Goal: Task Accomplishment & Management: Manage account settings

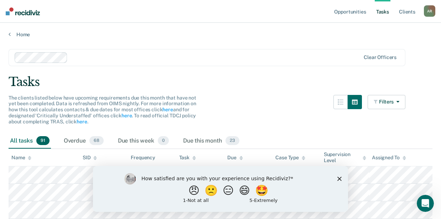
click at [338, 179] on icon "Close survey" at bounding box center [339, 179] width 4 height 4
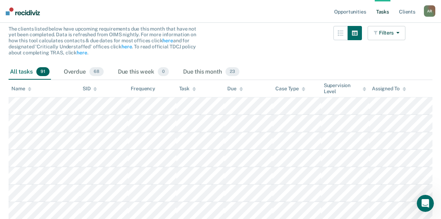
scroll to position [71, 0]
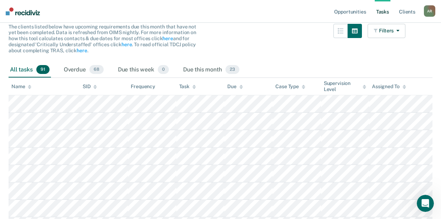
click at [250, 27] on div "The clients listed below have upcoming requirements due this month that have no…" at bounding box center [207, 43] width 397 height 38
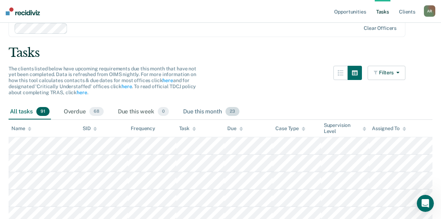
scroll to position [24, 0]
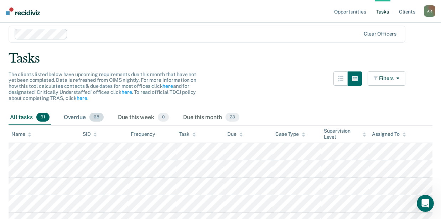
click at [80, 117] on div "Overdue 68" at bounding box center [83, 118] width 43 height 16
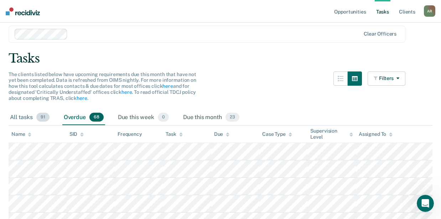
click at [31, 117] on div "All tasks 91" at bounding box center [30, 118] width 42 height 16
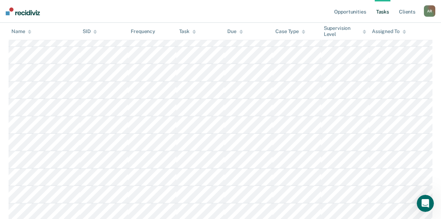
scroll to position [0, 0]
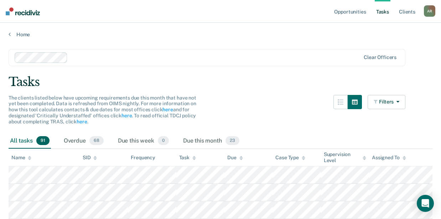
click at [383, 12] on link "Tasks" at bounding box center [383, 11] width 16 height 23
click at [361, 13] on link "Opportunities" at bounding box center [350, 11] width 35 height 23
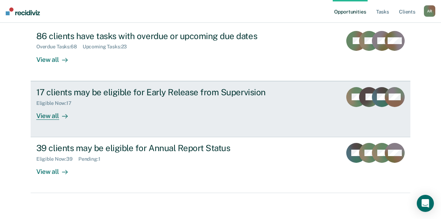
scroll to position [83, 0]
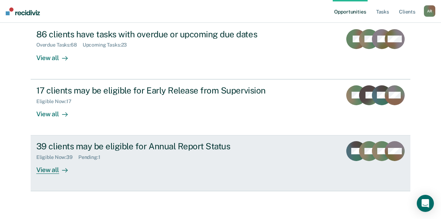
click at [44, 174] on link "39 clients may be eligible for Annual Report Status Eligible Now : 39 Pending :…" at bounding box center [221, 164] width 380 height 56
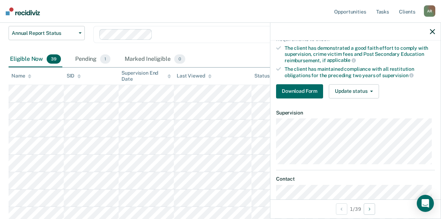
scroll to position [122, 0]
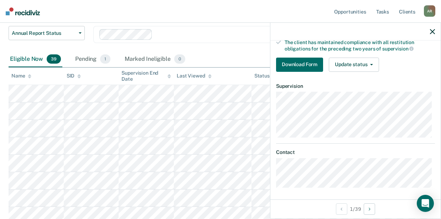
click at [433, 31] on icon "button" at bounding box center [432, 31] width 5 height 5
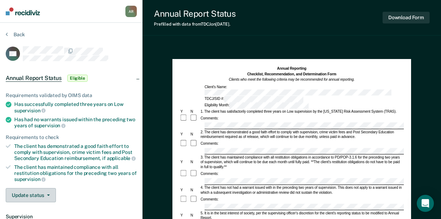
click at [29, 195] on button "Update status" at bounding box center [31, 195] width 50 height 14
click at [74, 188] on div "Update status Mark Pending Mark Ineligible" at bounding box center [71, 195] width 131 height 14
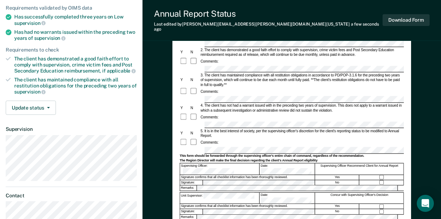
scroll to position [87, 0]
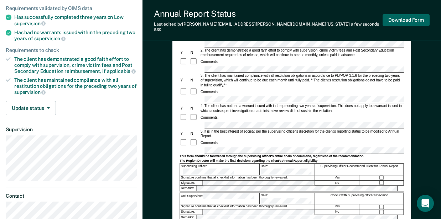
click at [399, 21] on button "Download Form" at bounding box center [406, 20] width 47 height 12
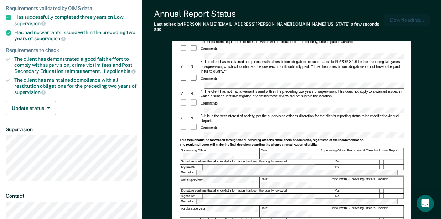
scroll to position [0, 0]
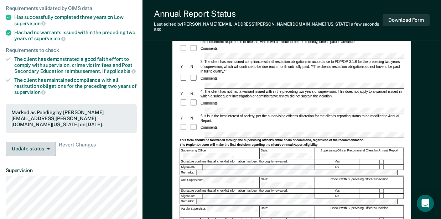
click at [41, 153] on button "Update status" at bounding box center [31, 149] width 50 height 14
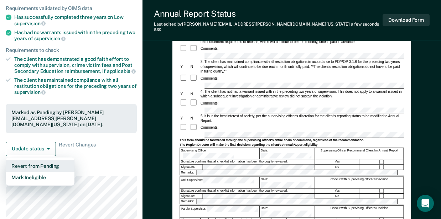
click at [41, 165] on button "Revert from Pending" at bounding box center [40, 166] width 69 height 11
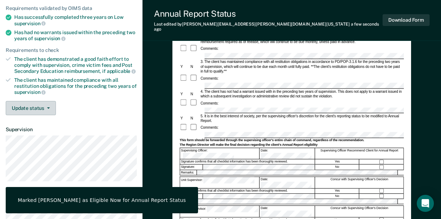
click at [35, 108] on button "Update status" at bounding box center [31, 108] width 50 height 14
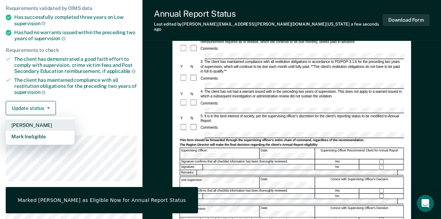
click at [36, 125] on button "Mark Pending" at bounding box center [40, 125] width 69 height 11
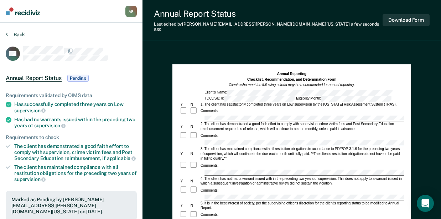
click at [16, 36] on button "Back" at bounding box center [15, 34] width 19 height 6
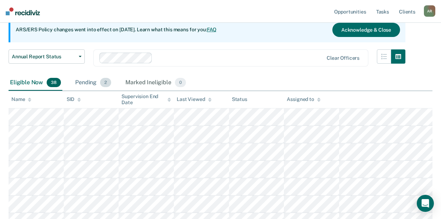
click at [93, 87] on div "Pending 2" at bounding box center [93, 83] width 39 height 16
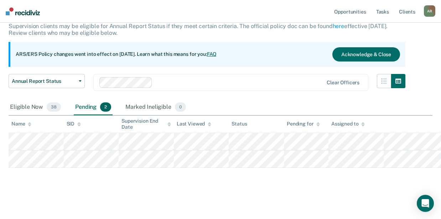
scroll to position [46, 0]
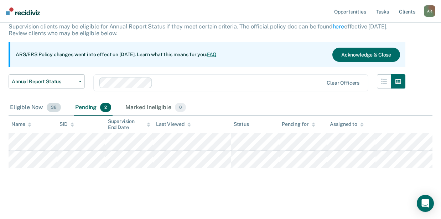
click at [31, 106] on div "Eligible Now 38" at bounding box center [36, 108] width 54 height 16
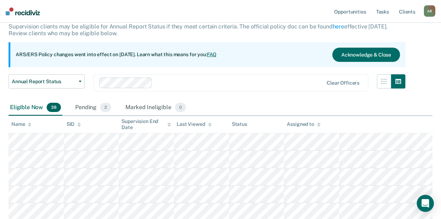
scroll to position [70, 0]
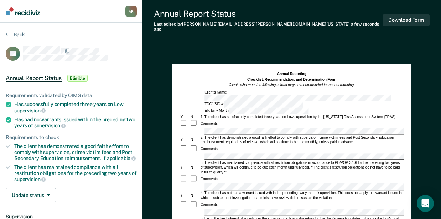
scroll to position [71, 0]
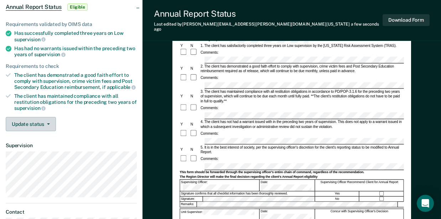
click at [32, 127] on button "Update status" at bounding box center [31, 124] width 50 height 14
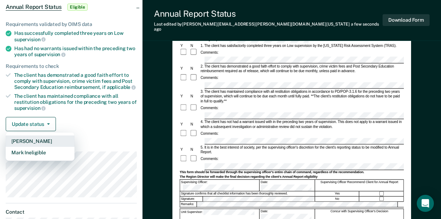
click at [33, 142] on button "Mark Pending" at bounding box center [40, 141] width 69 height 11
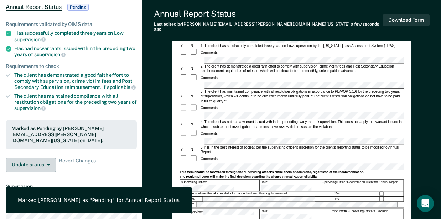
scroll to position [0, 0]
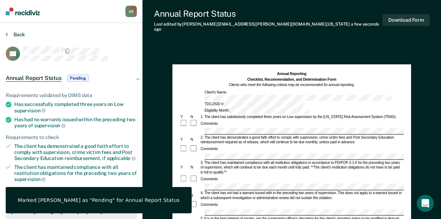
click at [19, 35] on button "Back" at bounding box center [15, 34] width 19 height 6
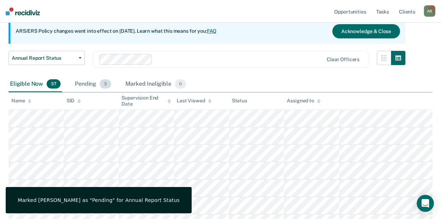
click at [93, 86] on div "Pending 3" at bounding box center [92, 85] width 39 height 16
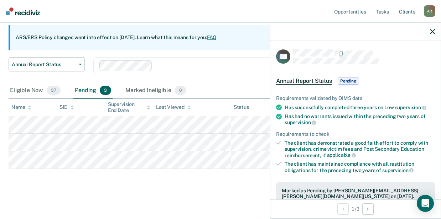
click at [435, 32] on icon "button" at bounding box center [432, 31] width 5 height 5
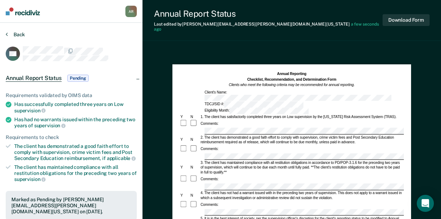
click at [6, 34] on icon at bounding box center [7, 34] width 2 height 6
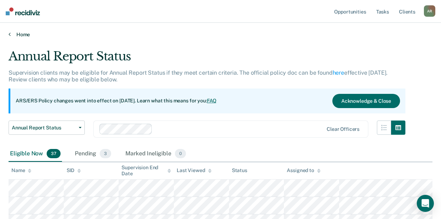
click at [140, 34] on link "Home" at bounding box center [221, 34] width 424 height 6
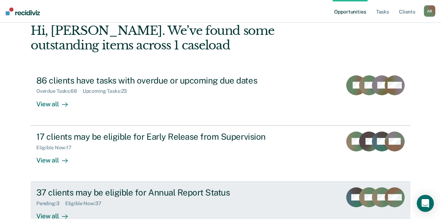
scroll to position [83, 0]
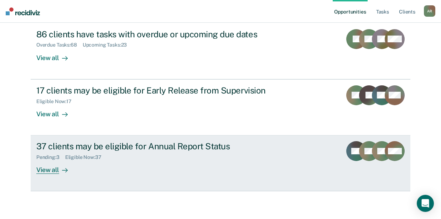
click at [125, 147] on div "37 clients may be eligible for Annual Report Status" at bounding box center [161, 146] width 250 height 10
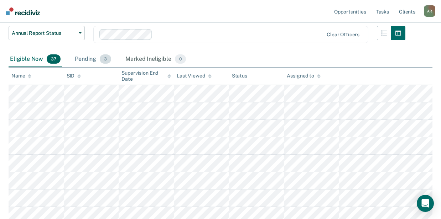
click at [92, 66] on div "Pending 3" at bounding box center [92, 60] width 39 height 16
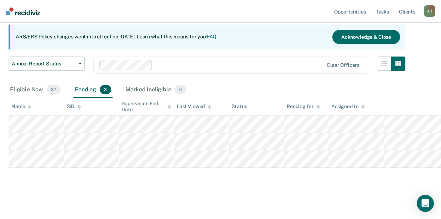
scroll to position [63, 0]
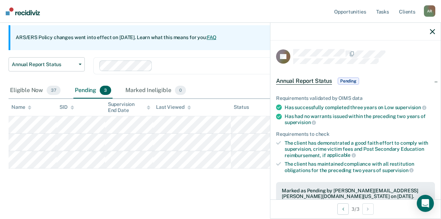
click at [87, 19] on nav "Opportunities Tasks Client s Aleisha Roberts A R Profile How it works Log Out" at bounding box center [220, 11] width 441 height 23
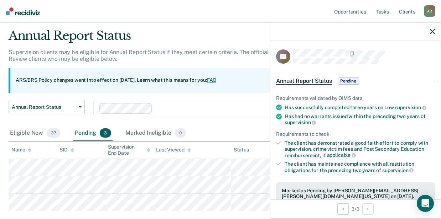
scroll to position [0, 0]
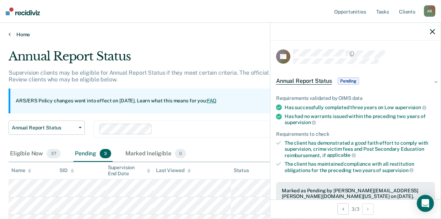
click at [19, 36] on link "Home" at bounding box center [221, 34] width 424 height 6
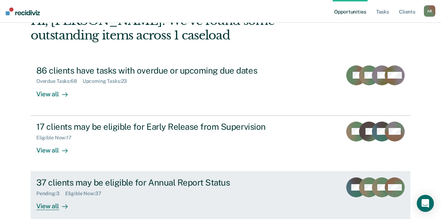
scroll to position [83, 0]
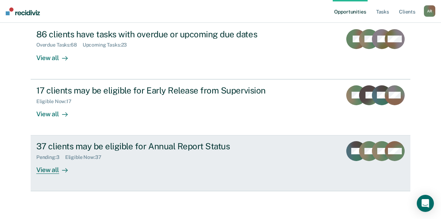
click at [211, 162] on div "37 clients may be eligible for Annual Report Status Pending : 3 Eligible Now : …" at bounding box center [169, 157] width 267 height 33
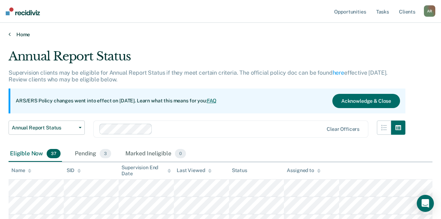
click at [169, 37] on link "Home" at bounding box center [221, 34] width 424 height 6
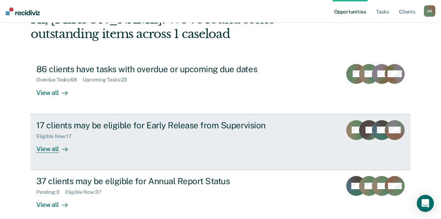
scroll to position [83, 0]
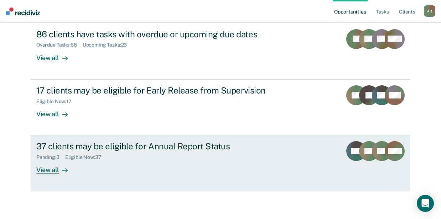
click at [101, 166] on div "37 clients may be eligible for Annual Report Status Pending : 3 Eligible Now : …" at bounding box center [169, 157] width 267 height 33
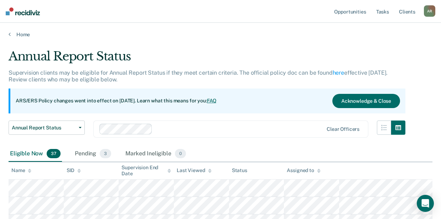
click at [205, 68] on div "Annual Report Status" at bounding box center [207, 59] width 397 height 20
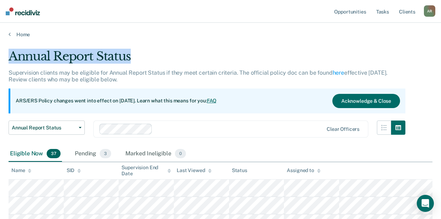
drag, startPoint x: 11, startPoint y: 56, endPoint x: 189, endPoint y: 58, distance: 178.2
click at [189, 58] on div "Annual Report Status" at bounding box center [207, 59] width 397 height 20
drag, startPoint x: 189, startPoint y: 58, endPoint x: 98, endPoint y: 32, distance: 94.8
click at [98, 32] on link "Home" at bounding box center [221, 34] width 424 height 6
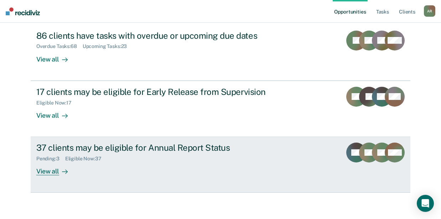
scroll to position [83, 0]
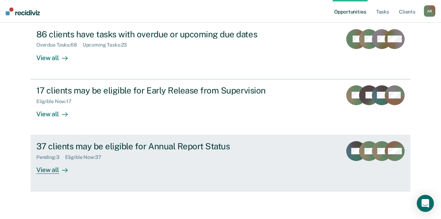
click at [84, 165] on div "37 clients may be eligible for Annual Report Status Pending : 3 Eligible Now : …" at bounding box center [169, 157] width 267 height 33
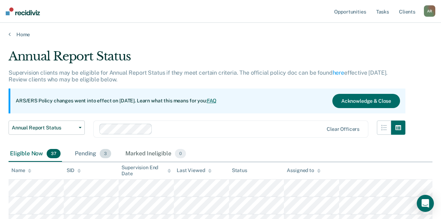
click at [95, 155] on div "Pending 3" at bounding box center [92, 154] width 39 height 16
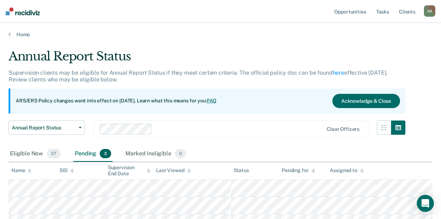
scroll to position [63, 0]
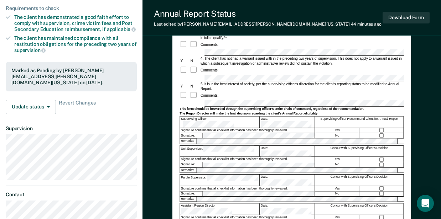
scroll to position [95, 0]
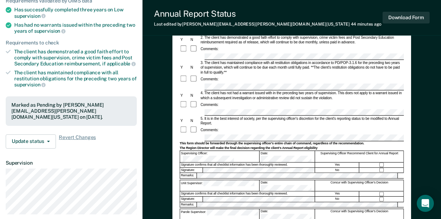
click at [139, 140] on div "Requirements validated by OIMS data Has successfully completed three years on L…" at bounding box center [71, 70] width 143 height 168
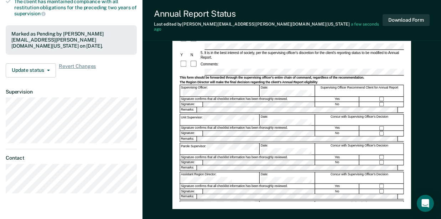
scroll to position [143, 0]
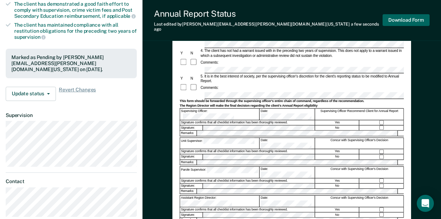
click at [403, 18] on button "Download Form" at bounding box center [406, 20] width 47 height 12
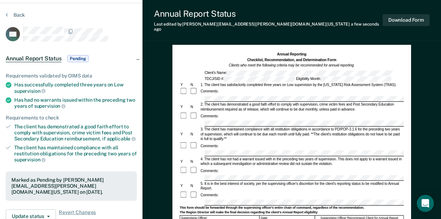
scroll to position [0, 0]
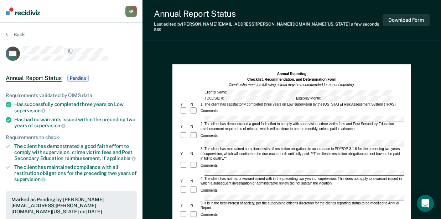
click at [3, 31] on section "Back DH Annual Report Status Pending Requirements validated by OIMS data Has su…" at bounding box center [71, 198] width 143 height 351
click at [6, 33] on icon at bounding box center [7, 34] width 2 height 6
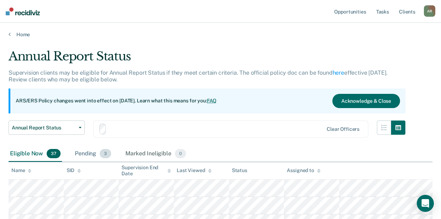
scroll to position [63, 0]
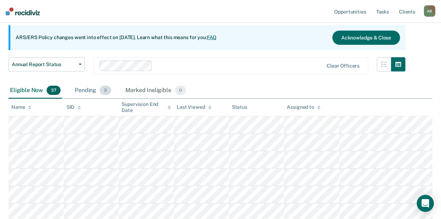
click at [87, 93] on div "Pending 3" at bounding box center [92, 91] width 39 height 16
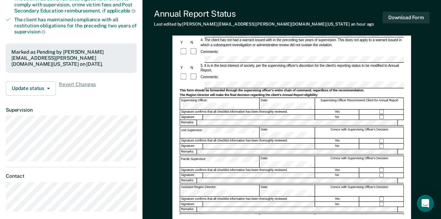
scroll to position [143, 0]
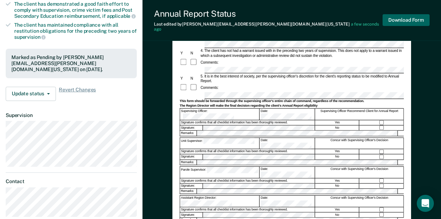
click at [398, 20] on button "Download Form" at bounding box center [406, 20] width 47 height 12
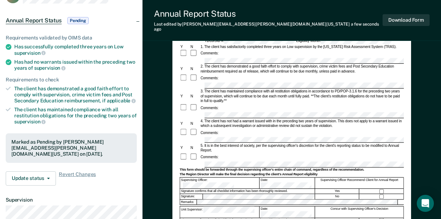
scroll to position [0, 0]
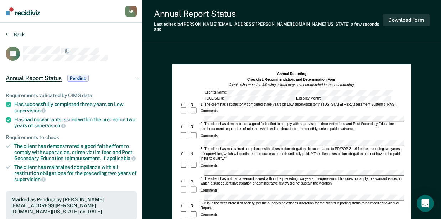
click at [15, 35] on button "Back" at bounding box center [15, 34] width 19 height 6
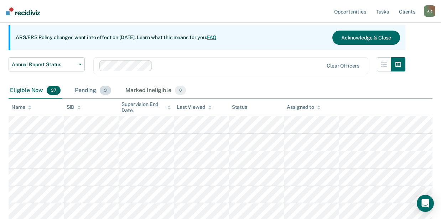
click at [90, 93] on div "Pending 3" at bounding box center [92, 91] width 39 height 16
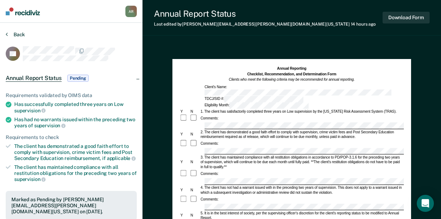
click at [8, 37] on button "Back" at bounding box center [15, 34] width 19 height 6
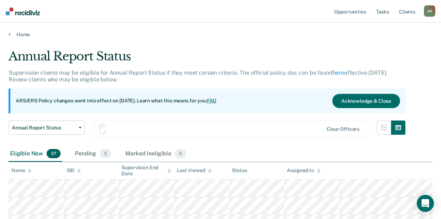
scroll to position [63, 0]
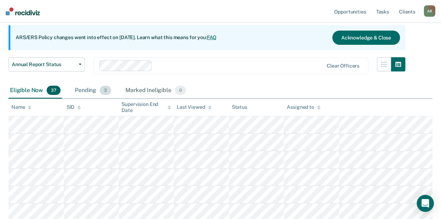
click at [87, 88] on div "Pending 3" at bounding box center [92, 91] width 39 height 16
